Goal: Check status: Check status

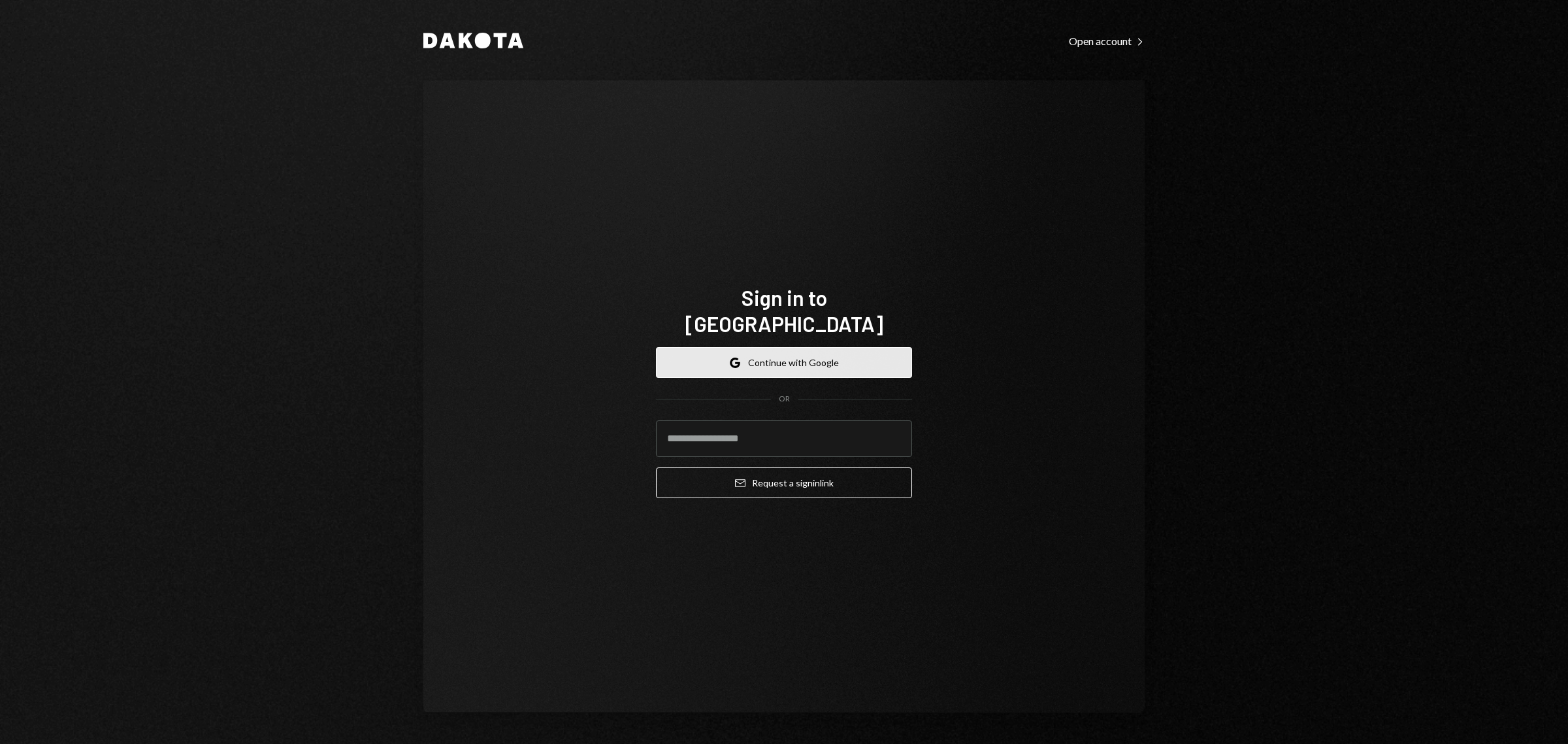
click at [845, 361] on button "Google Continue with Google" at bounding box center [784, 362] width 256 height 31
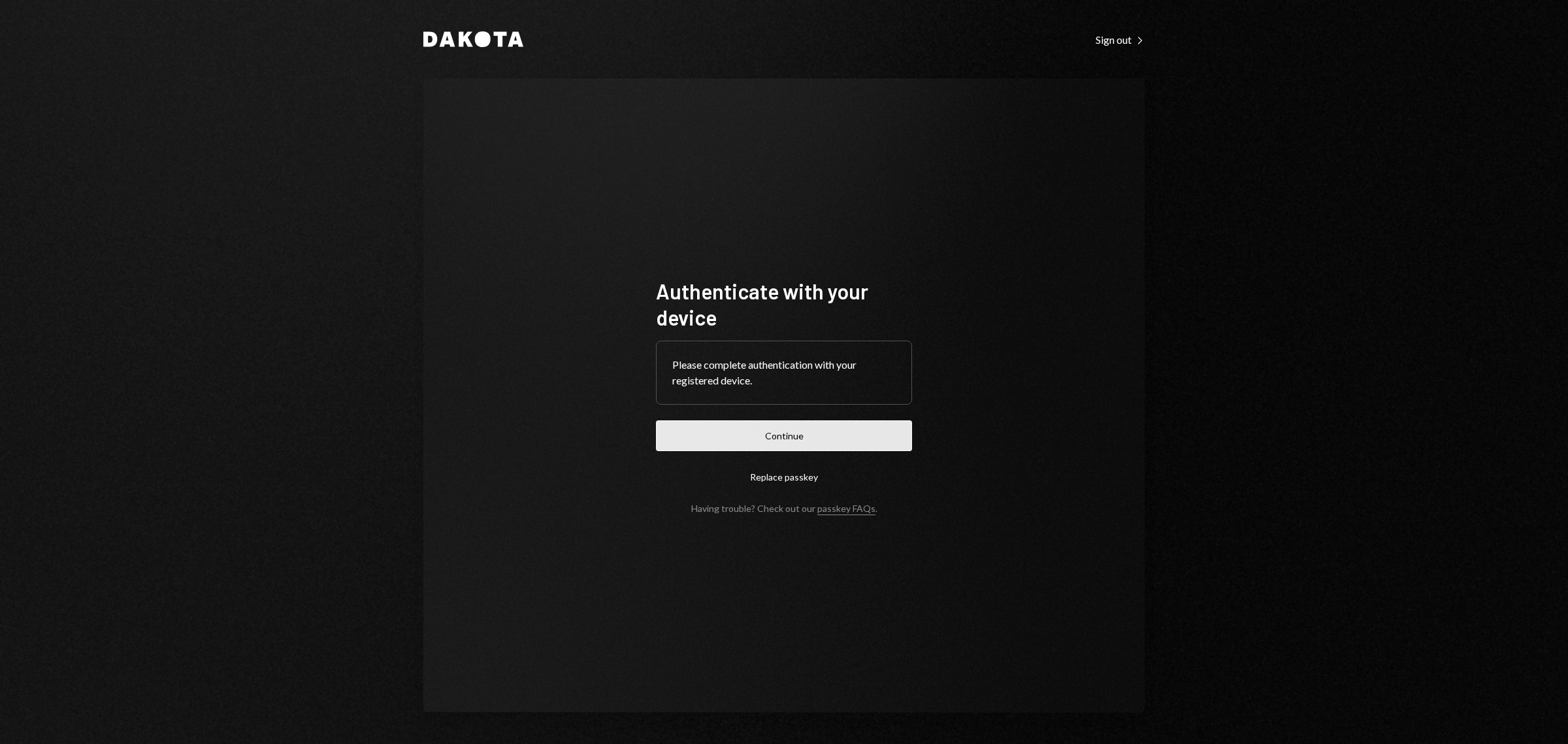
click at [743, 438] on button "Continue" at bounding box center [784, 435] width 256 height 31
click at [737, 429] on button "Continue" at bounding box center [784, 435] width 256 height 31
click at [805, 435] on button "Continue" at bounding box center [784, 435] width 256 height 31
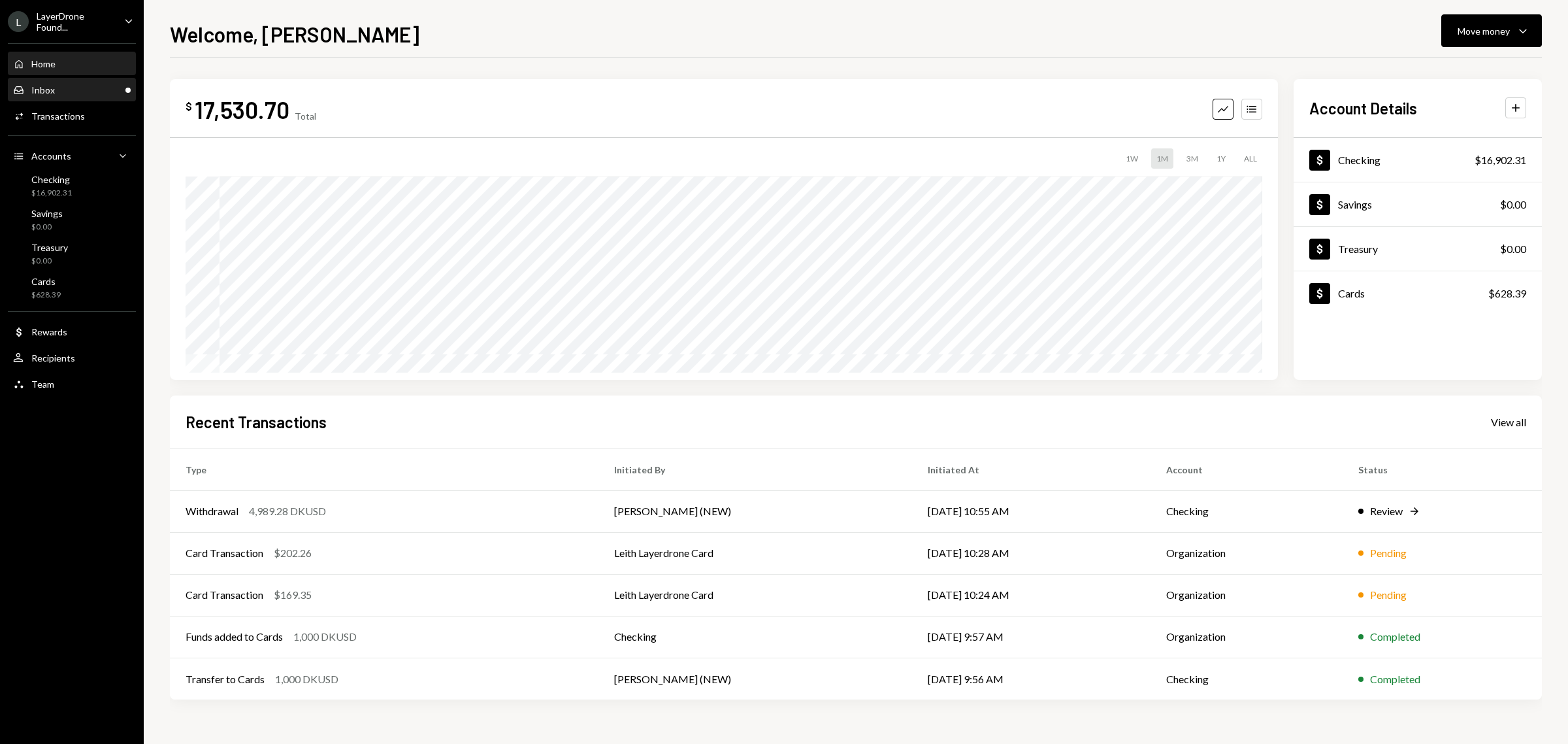
click at [93, 82] on div "Inbox Inbox" at bounding box center [72, 90] width 118 height 22
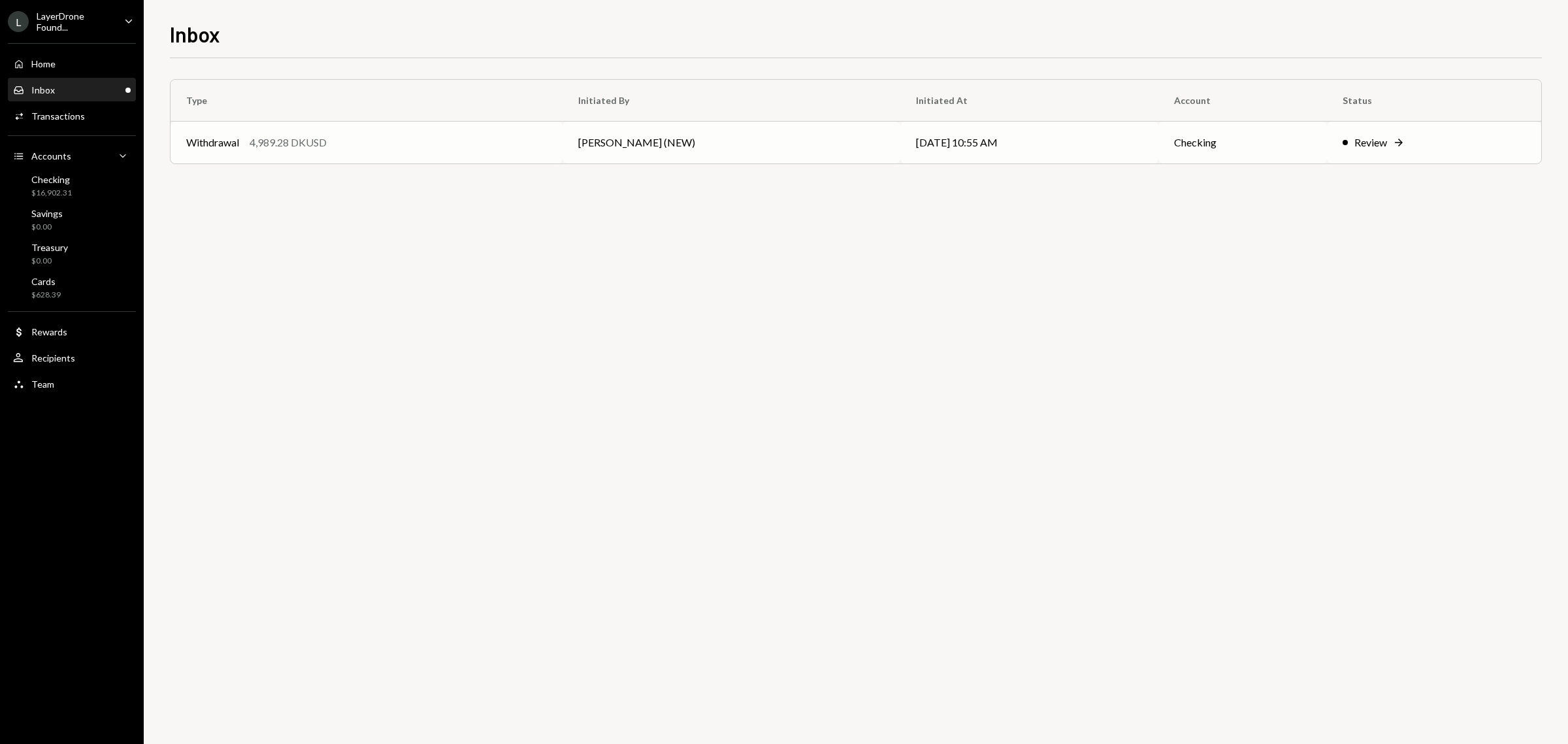
click at [333, 149] on div "Withdrawal 4,989.28 DKUSD" at bounding box center [366, 143] width 361 height 16
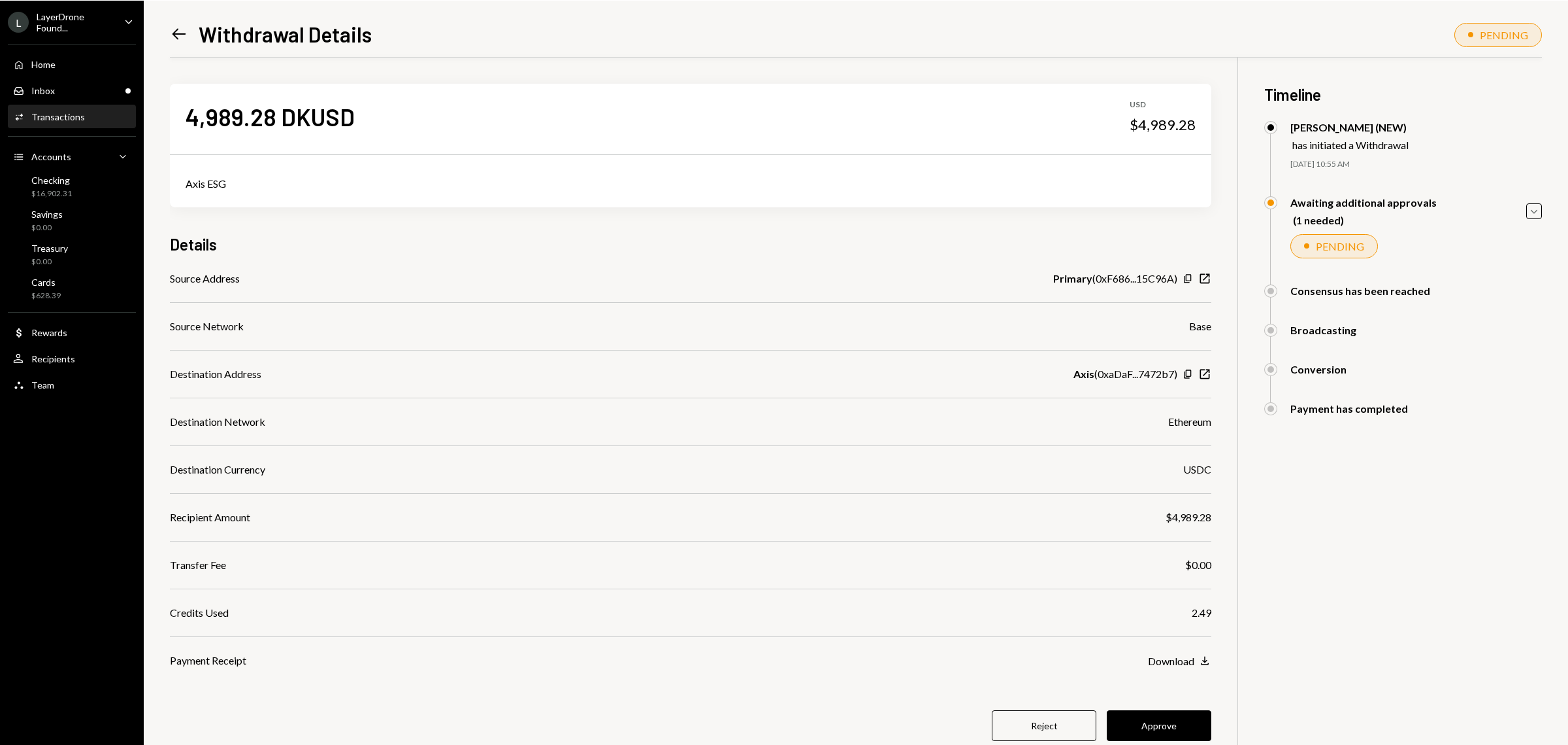
scroll to position [57, 0]
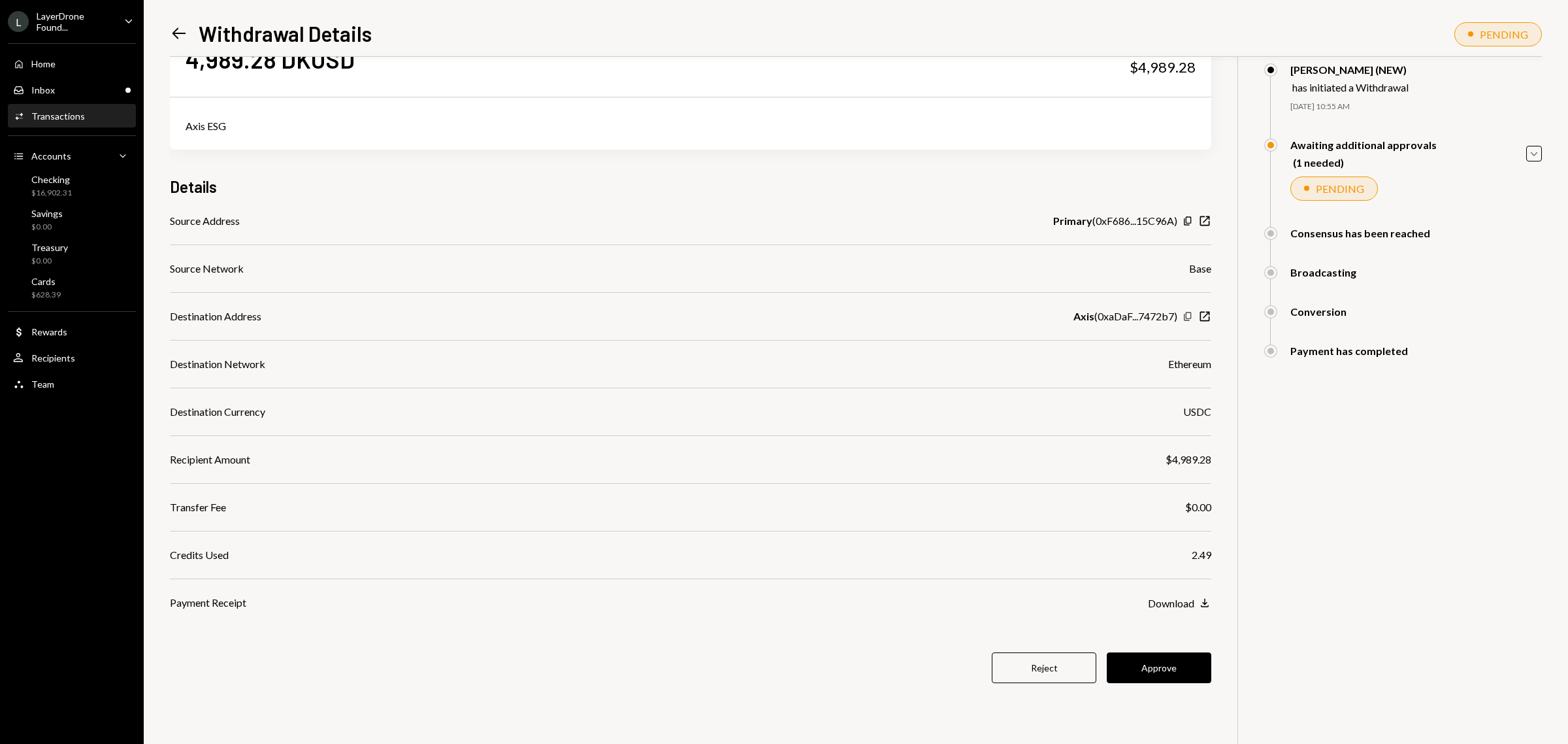
click at [1186, 317] on icon "Copy" at bounding box center [1187, 316] width 10 height 10
click at [1157, 671] on button "Approve" at bounding box center [1158, 667] width 105 height 31
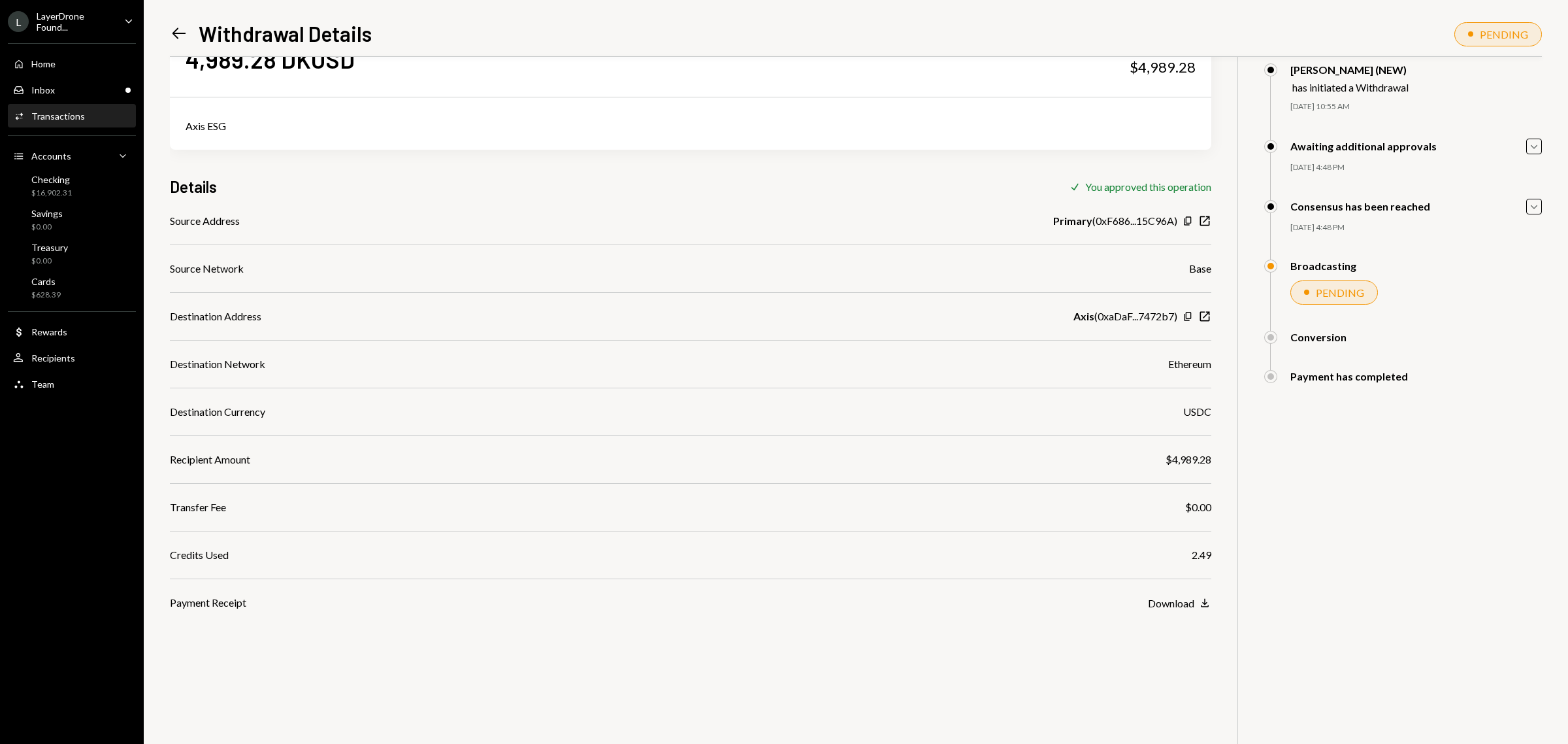
click at [87, 27] on div "LayerDrone Found..." at bounding box center [75, 21] width 77 height 22
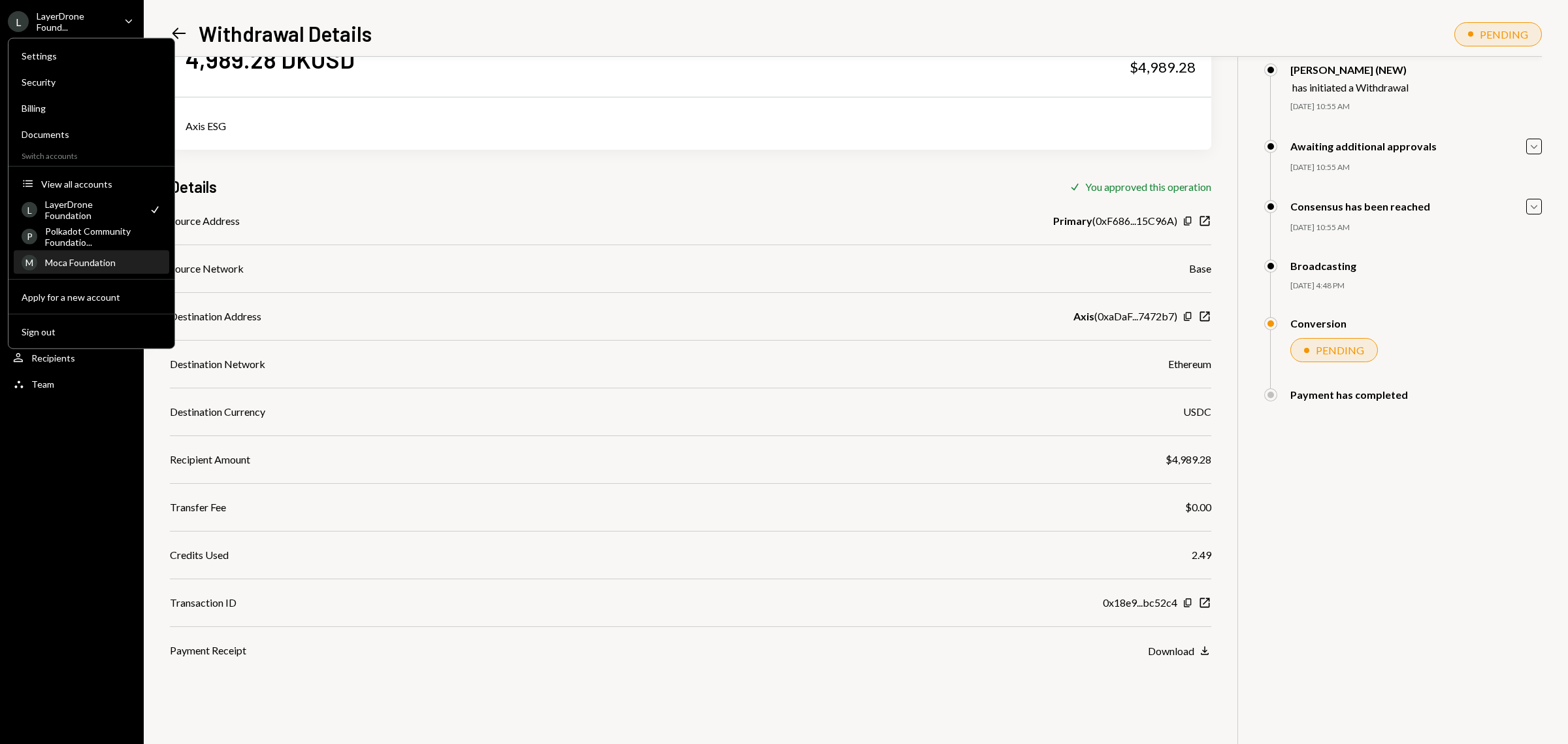
click at [93, 258] on div "Moca Foundation" at bounding box center [103, 262] width 116 height 11
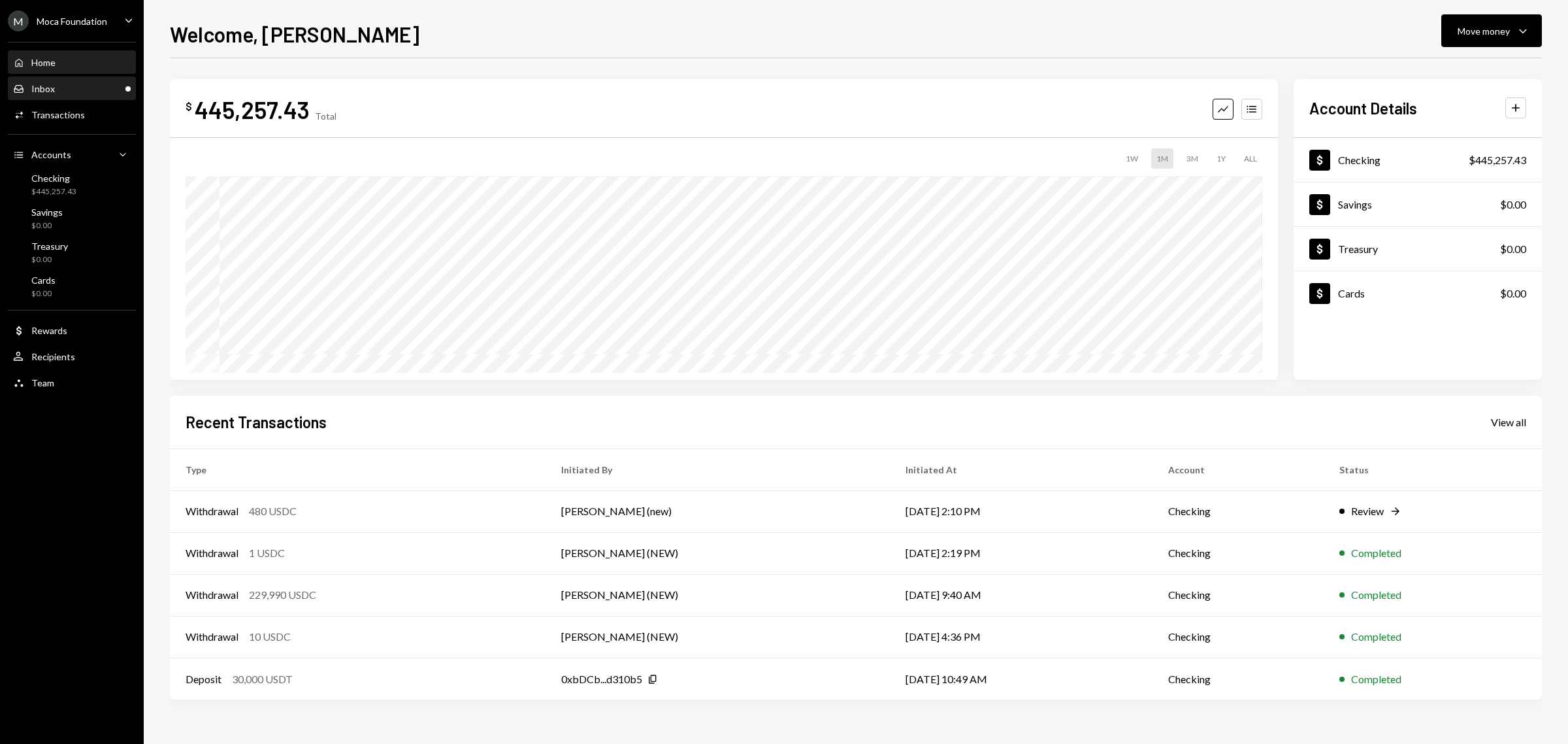
click at [76, 87] on div "Inbox Inbox" at bounding box center [72, 89] width 118 height 12
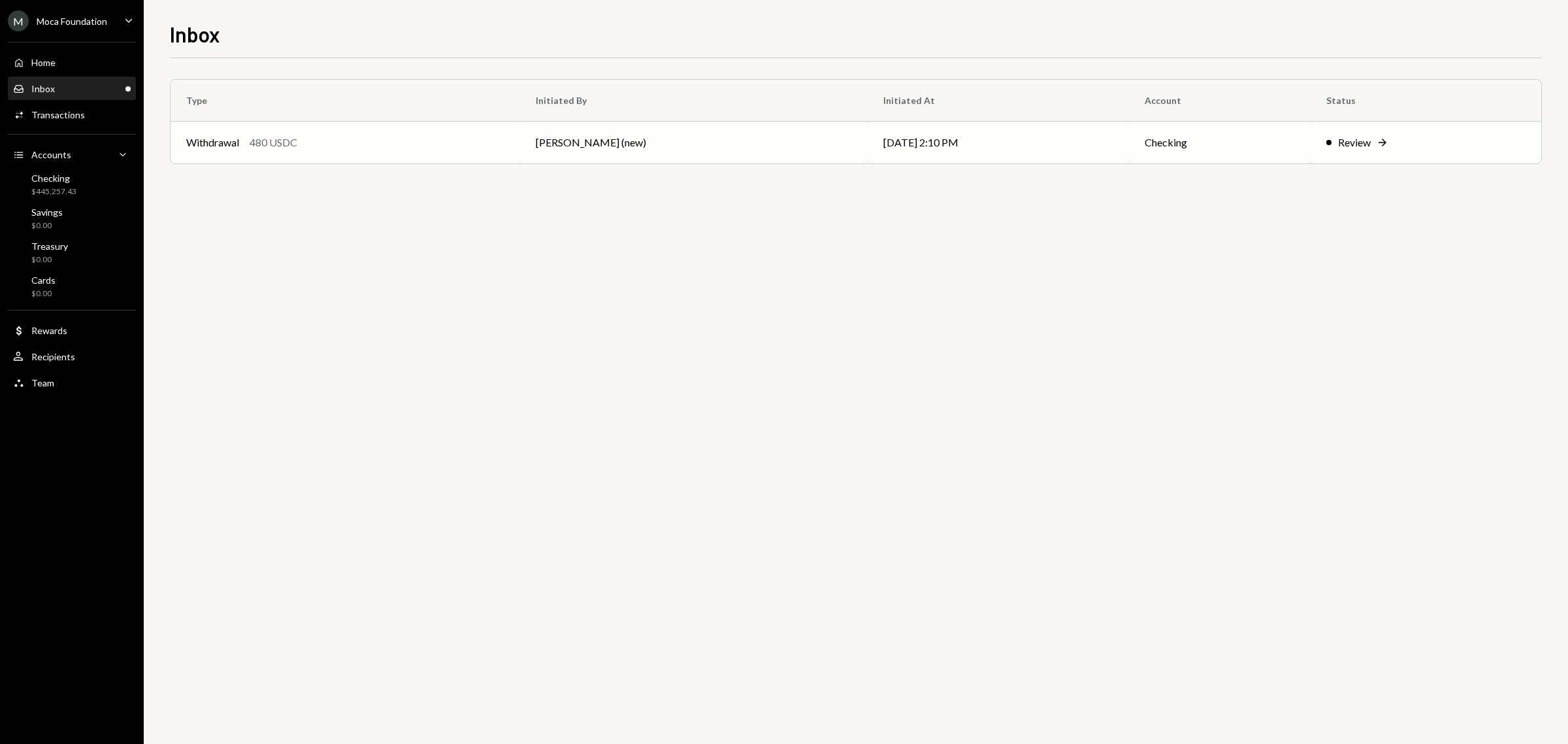
click at [223, 139] on div "Withdrawal" at bounding box center [212, 143] width 53 height 16
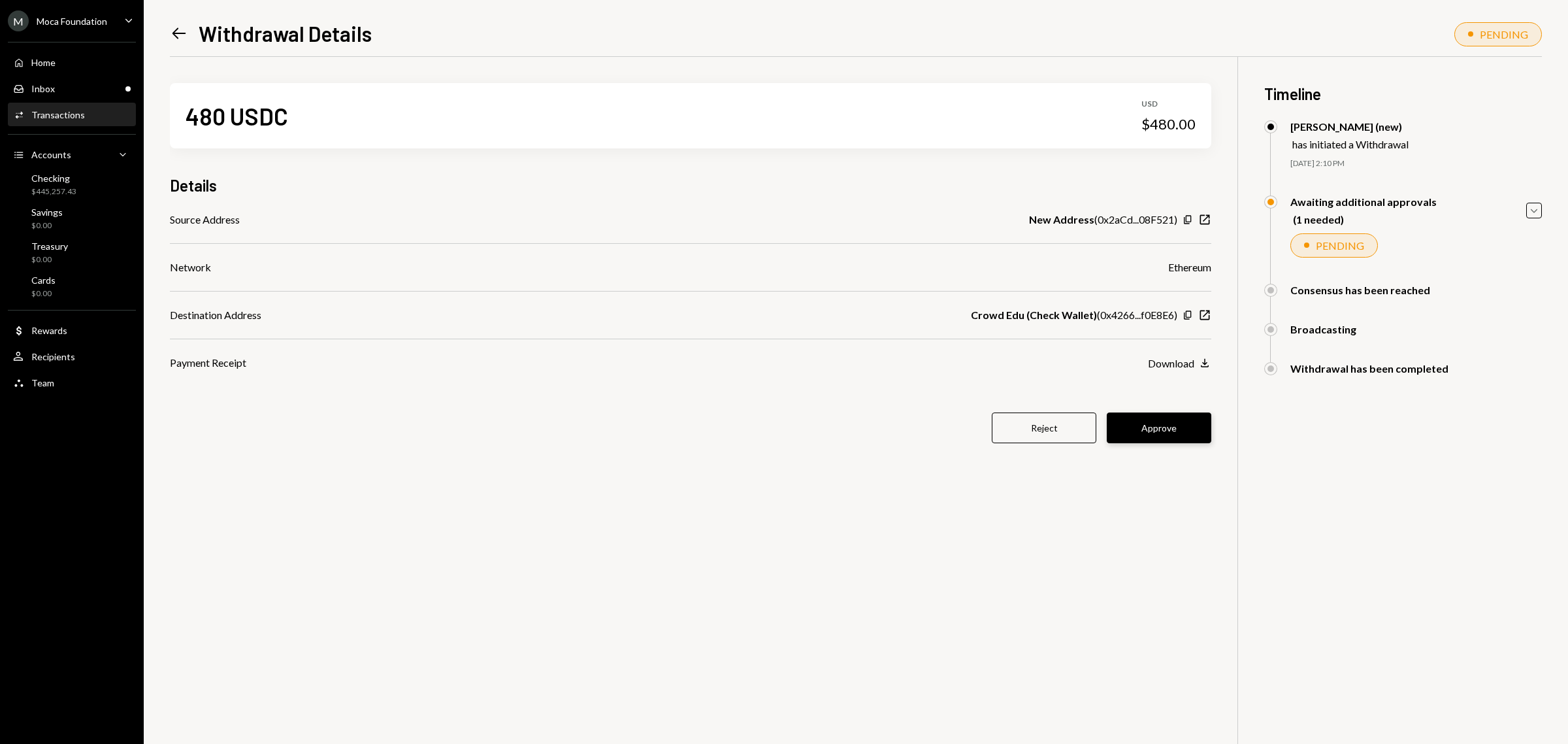
click at [1166, 426] on button "Approve" at bounding box center [1158, 427] width 105 height 31
